Goal: Transaction & Acquisition: Purchase product/service

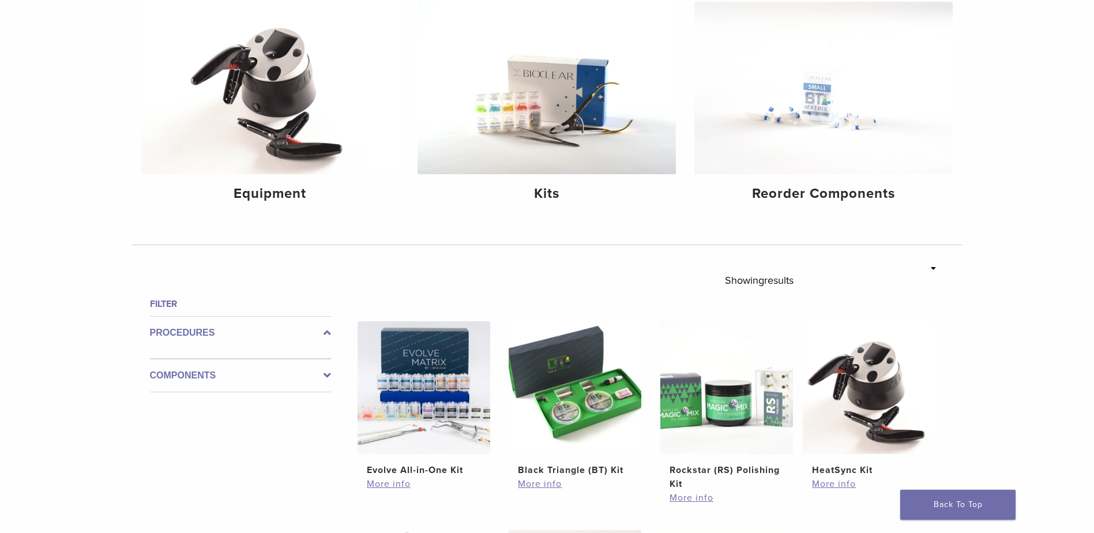
scroll to position [173, 0]
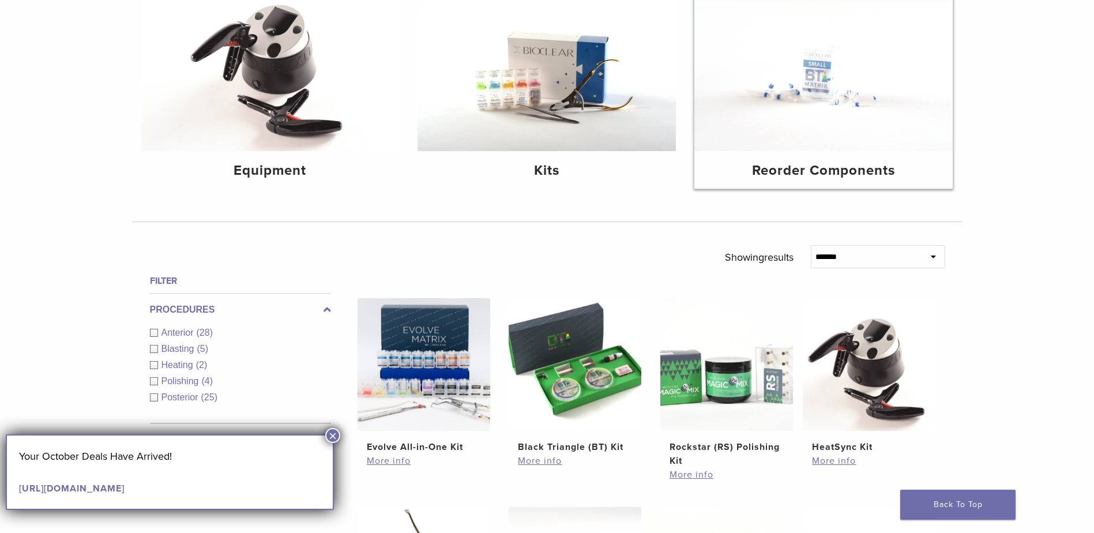
click at [822, 120] on img at bounding box center [824, 65] width 258 height 172
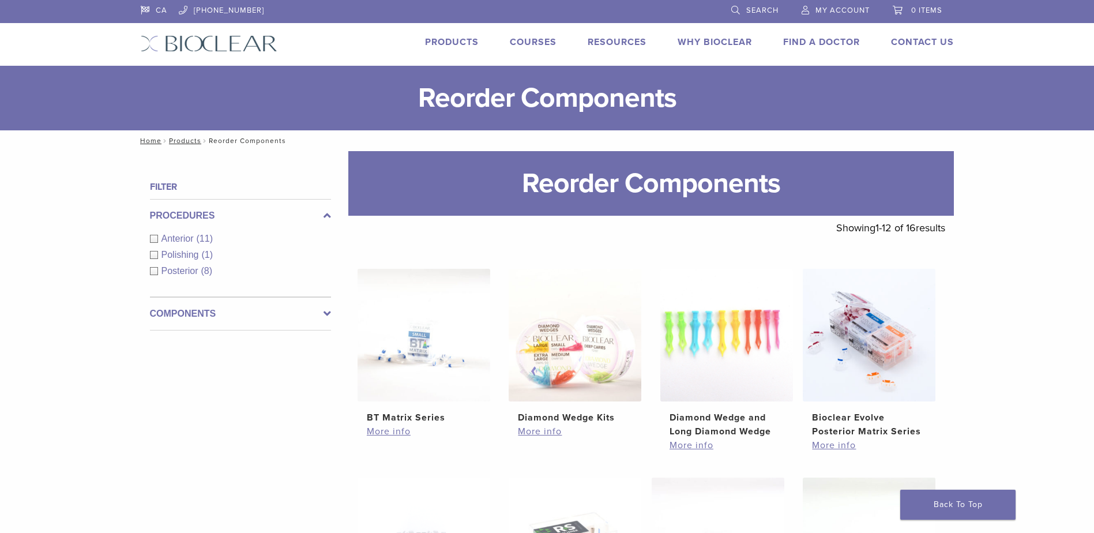
click at [156, 272] on div "Posterior (8)" at bounding box center [240, 271] width 181 height 14
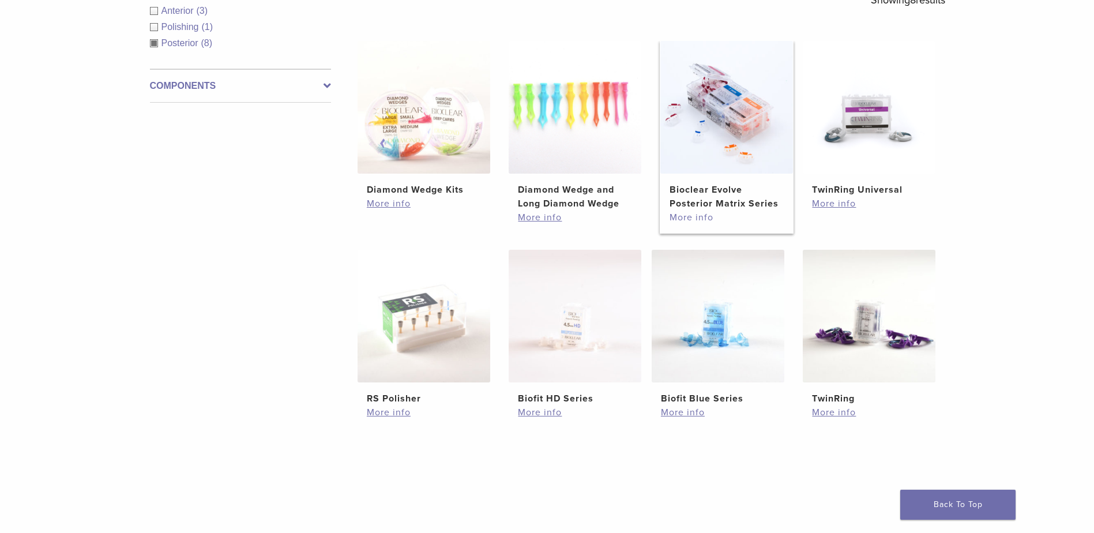
scroll to position [231, 0]
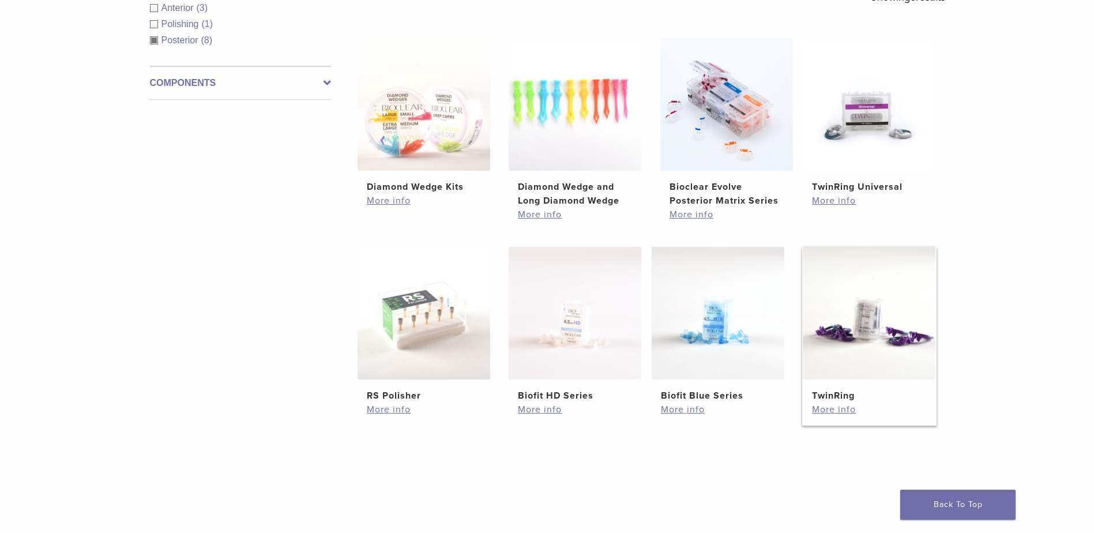
click at [895, 336] on img at bounding box center [869, 313] width 133 height 133
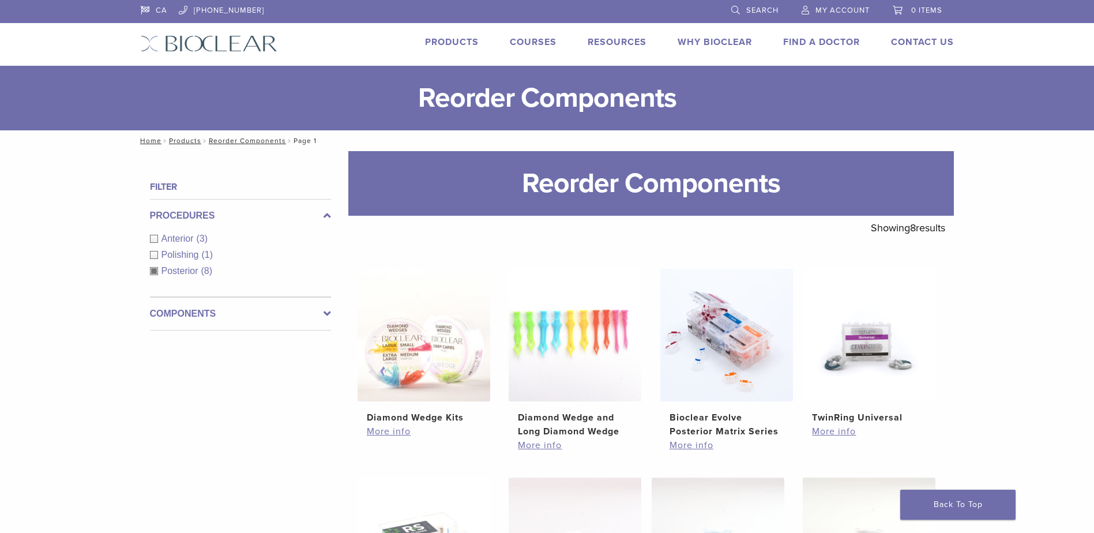
scroll to position [225, 0]
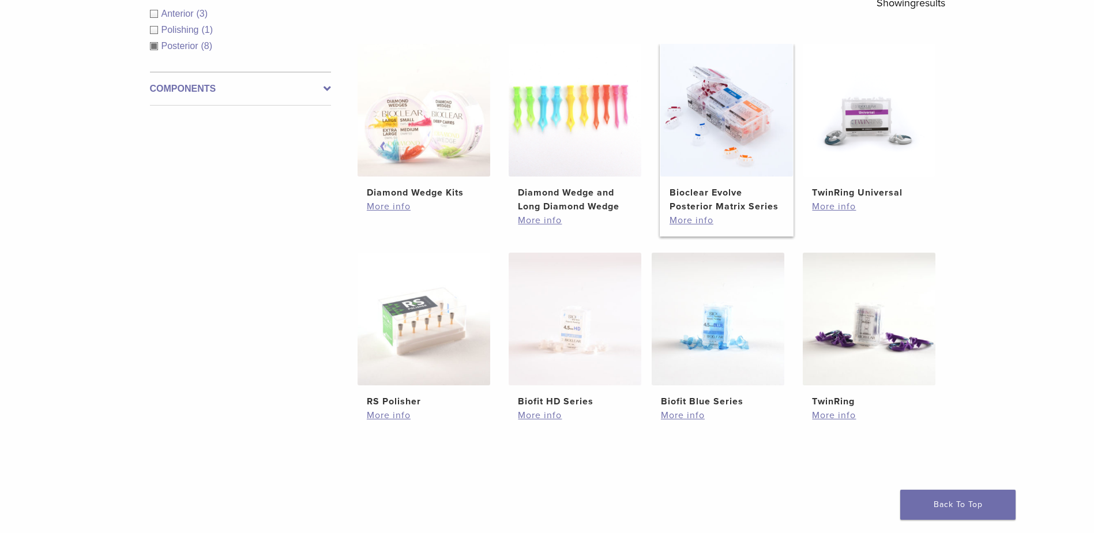
click at [745, 130] on img at bounding box center [726, 110] width 133 height 133
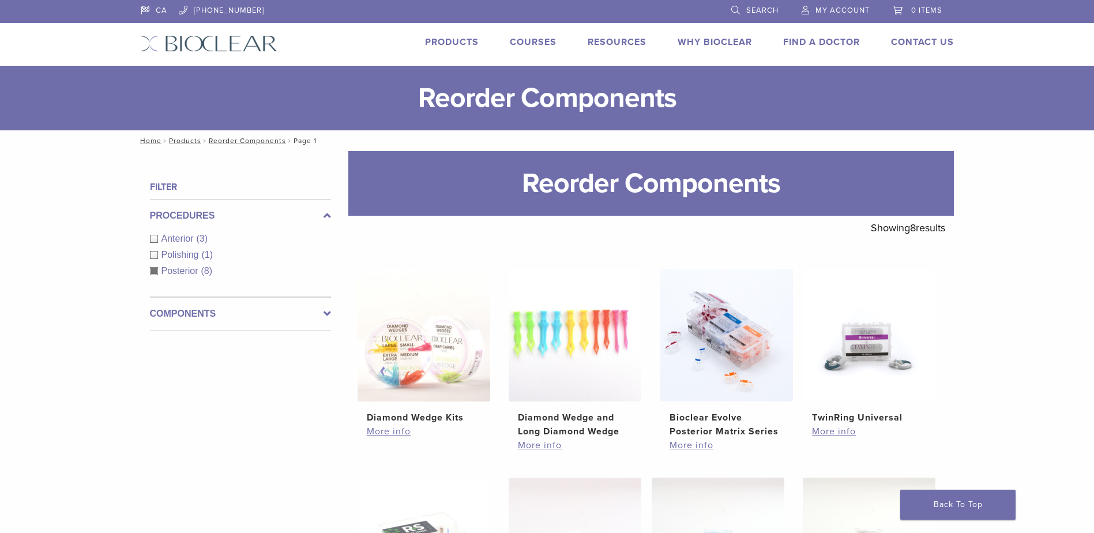
scroll to position [219, 0]
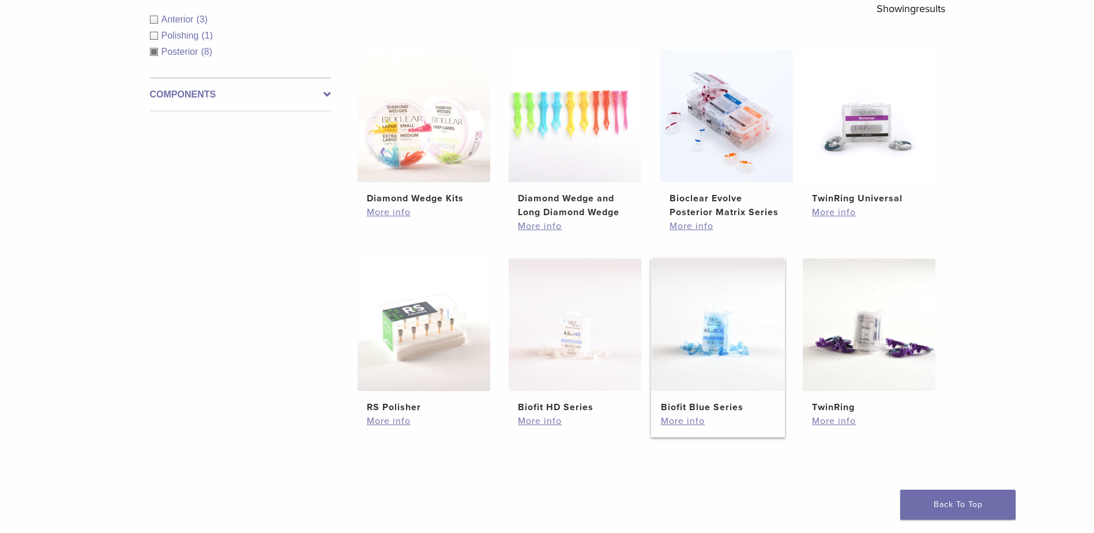
click at [715, 374] on img at bounding box center [718, 324] width 133 height 133
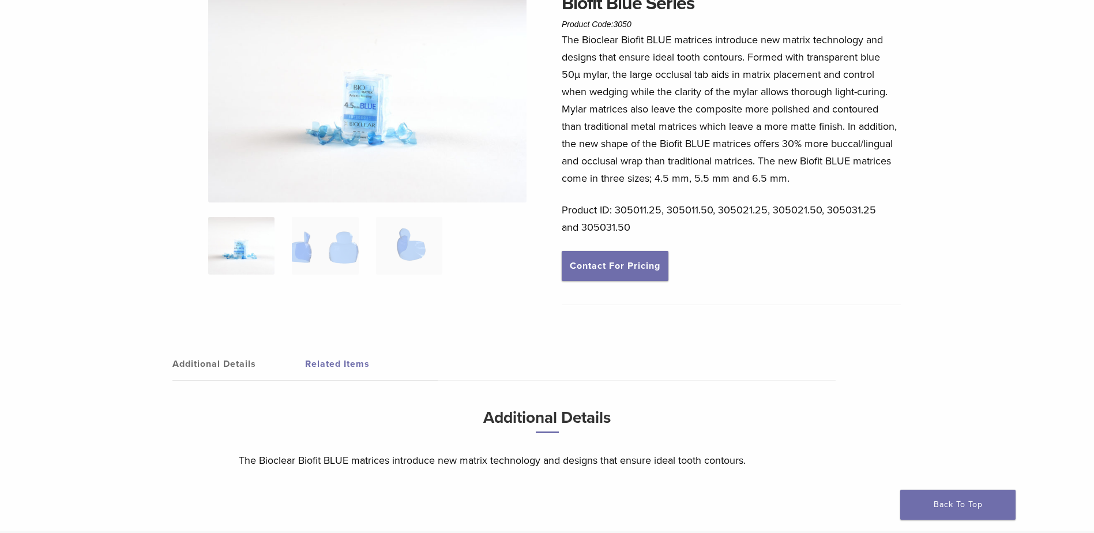
scroll to position [58, 0]
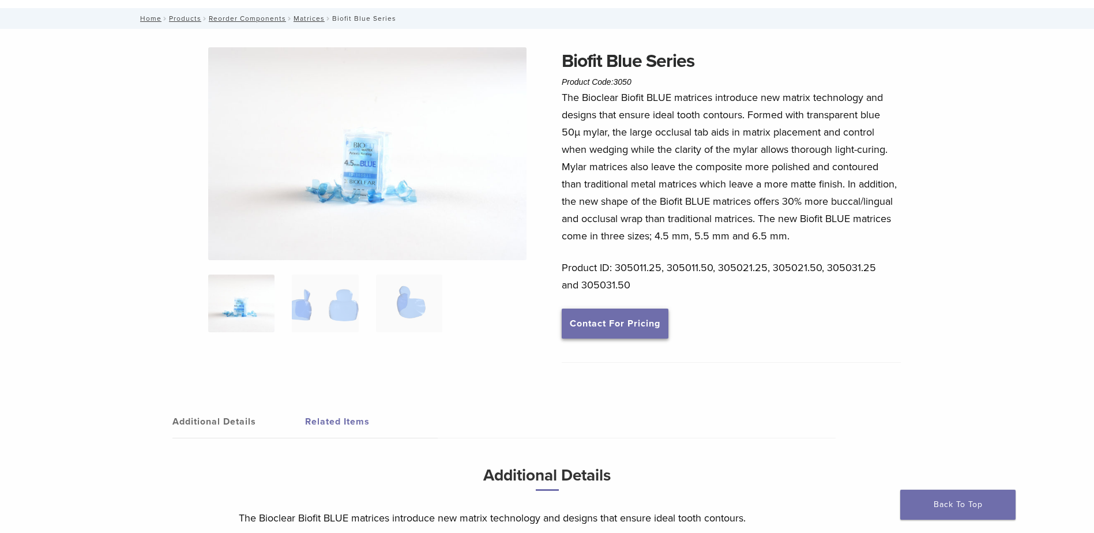
click at [647, 324] on link "Contact For Pricing" at bounding box center [615, 324] width 107 height 30
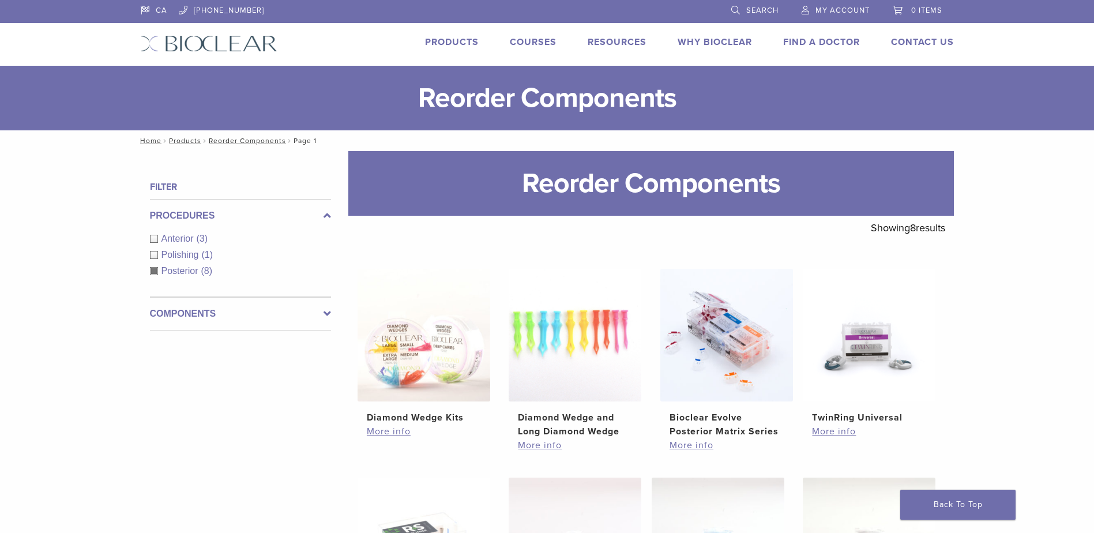
scroll to position [213, 0]
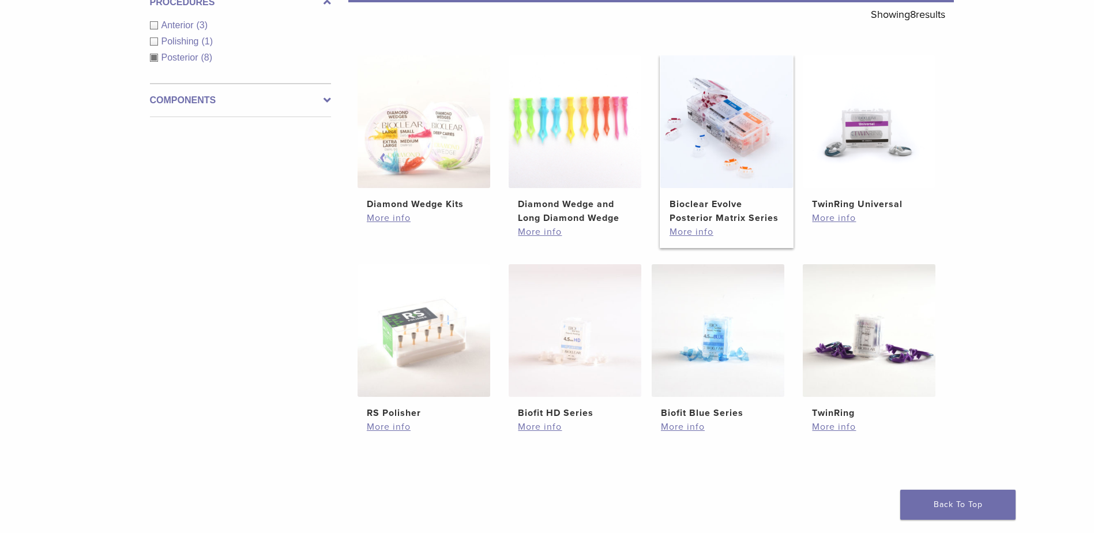
drag, startPoint x: 748, startPoint y: 135, endPoint x: 742, endPoint y: 130, distance: 7.8
click at [748, 135] on img at bounding box center [726, 121] width 133 height 133
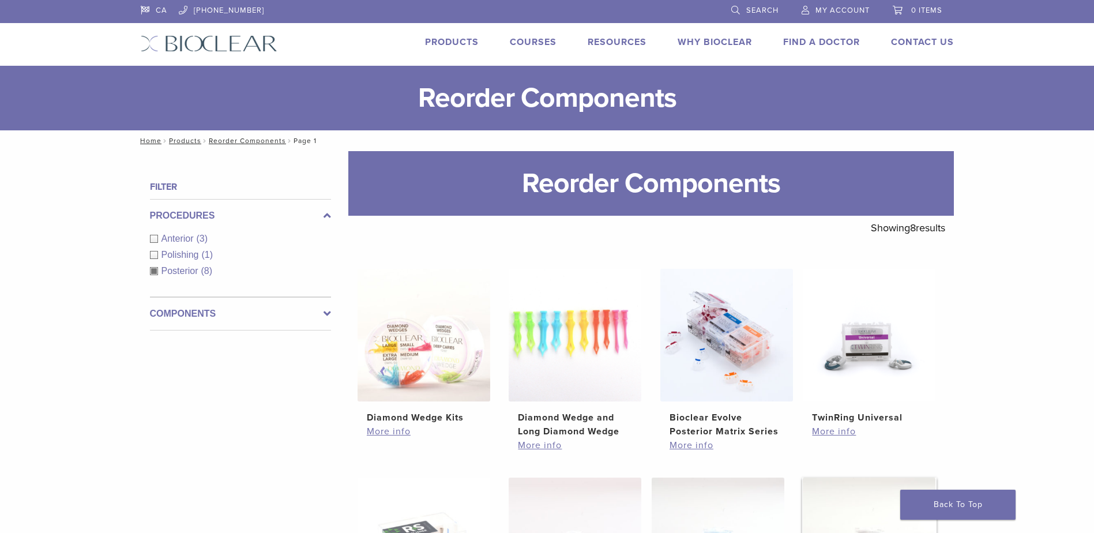
scroll to position [213, 0]
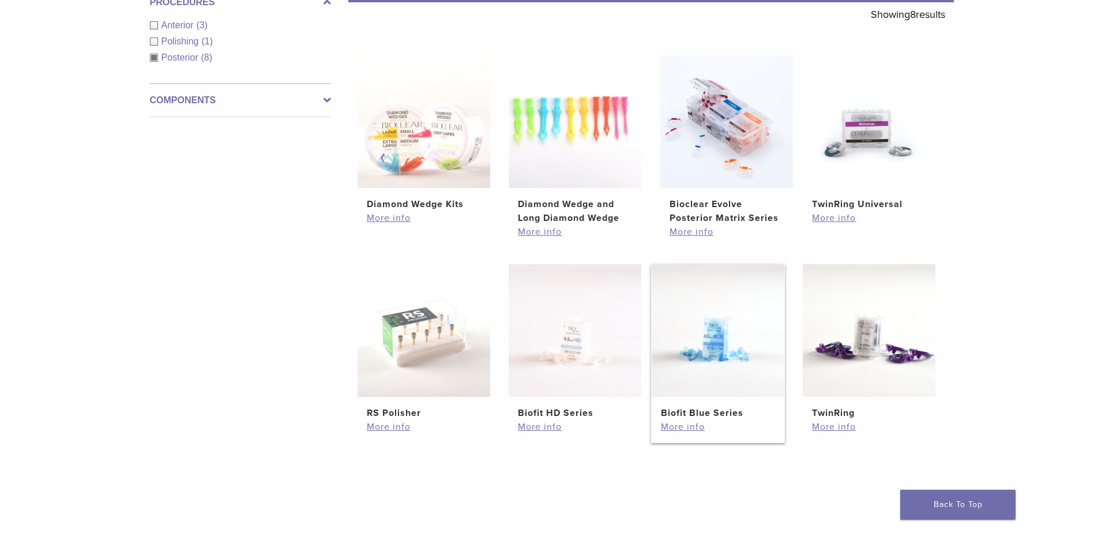
click at [715, 346] on img at bounding box center [718, 330] width 133 height 133
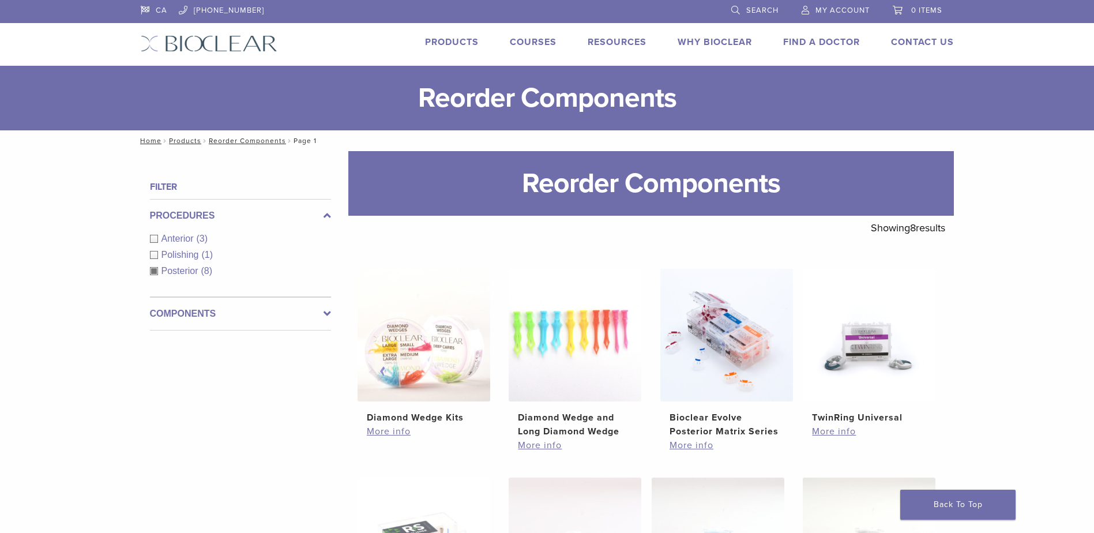
scroll to position [213, 0]
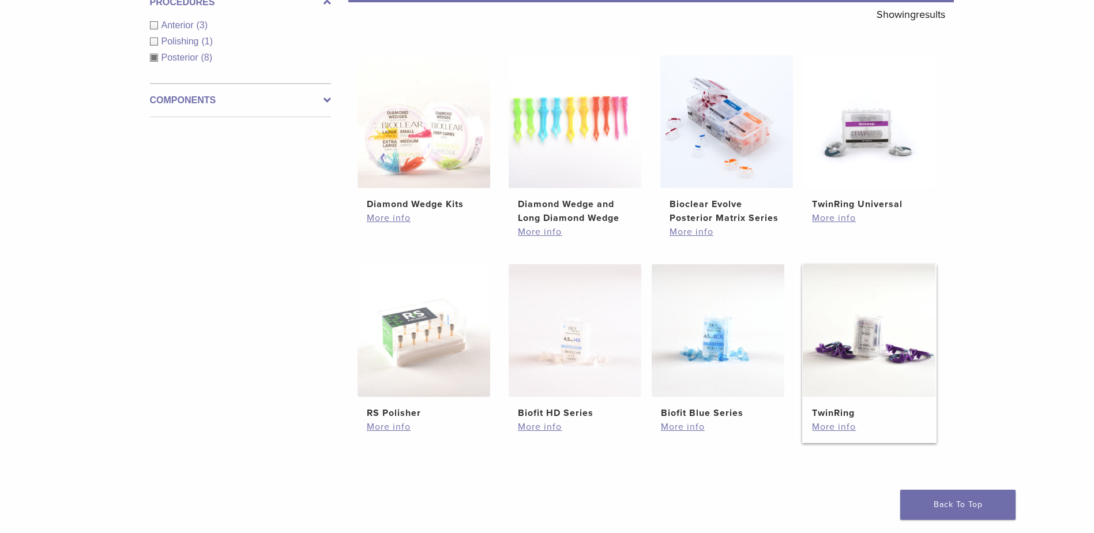
click at [871, 345] on img at bounding box center [869, 330] width 133 height 133
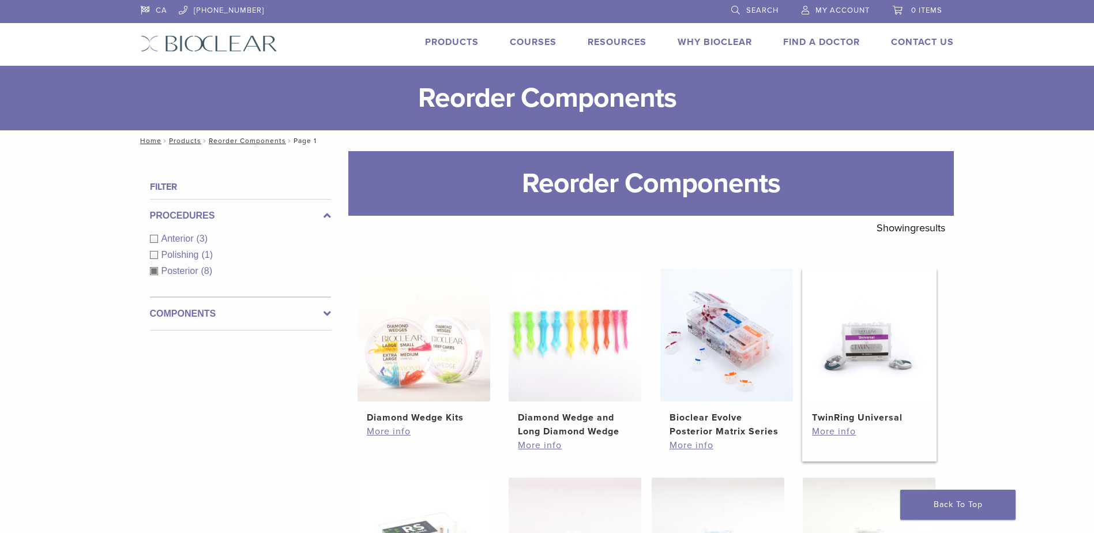
click at [873, 352] on img at bounding box center [869, 335] width 133 height 133
